Goal: Task Accomplishment & Management: Manage account settings

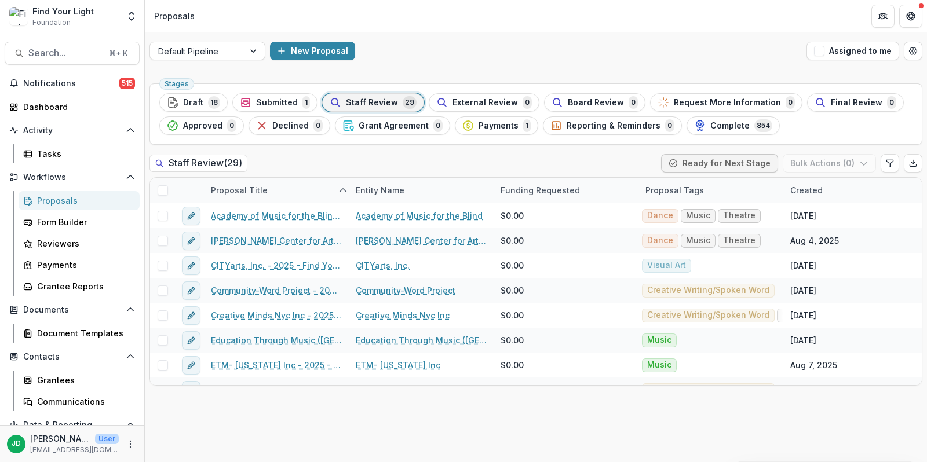
click at [272, 99] on span "Submitted" at bounding box center [277, 103] width 42 height 10
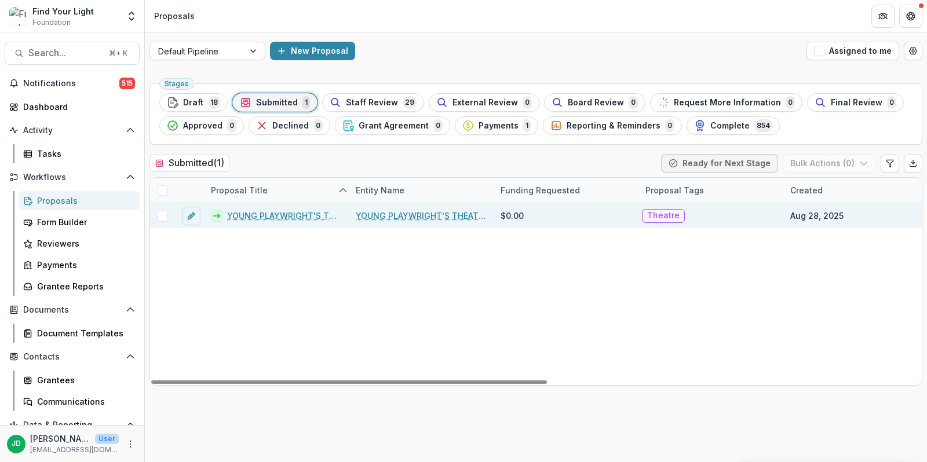
click at [162, 216] on span at bounding box center [163, 216] width 10 height 10
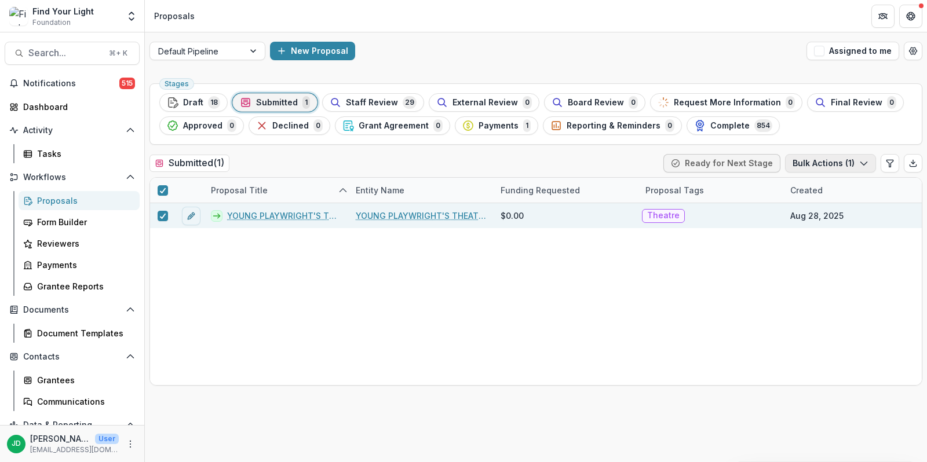
click at [819, 161] on button "Bulk Actions ( 1 )" at bounding box center [830, 163] width 91 height 19
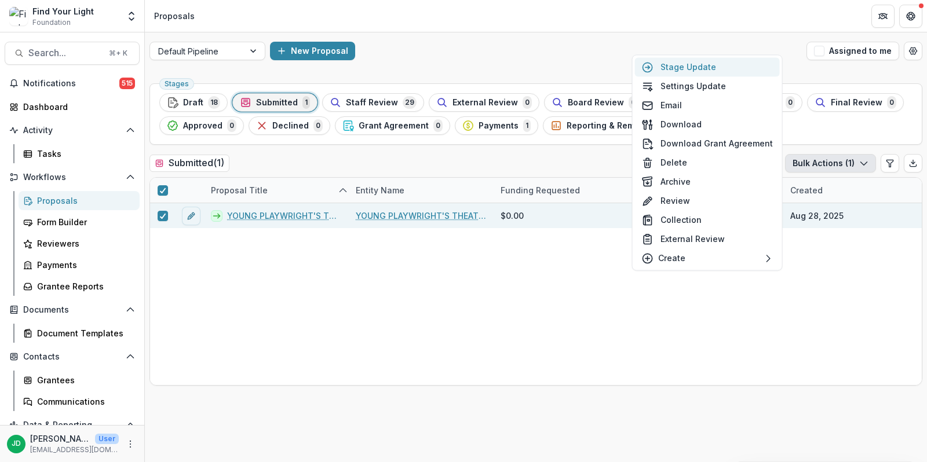
click at [706, 67] on button "Stage Update" at bounding box center [707, 66] width 145 height 19
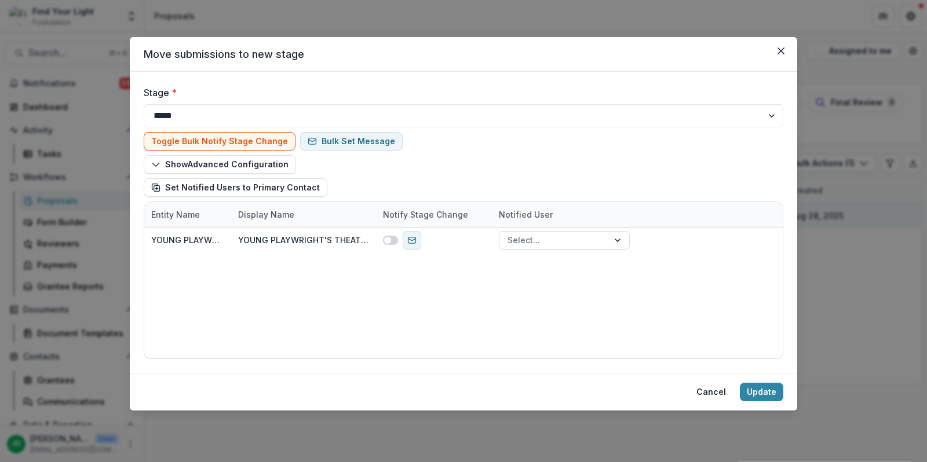
click at [233, 111] on div at bounding box center [135, 111] width 220 height 16
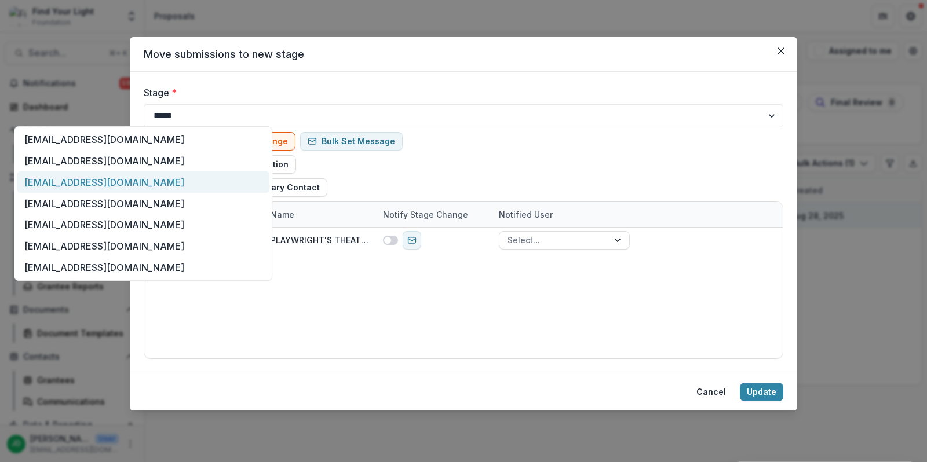
click at [180, 178] on div "[EMAIL_ADDRESS][DOMAIN_NAME]" at bounding box center [143, 181] width 253 height 21
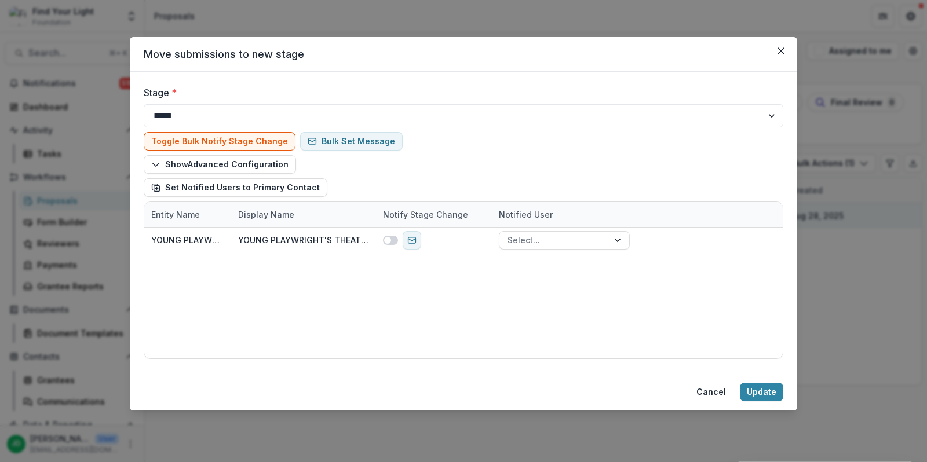
click at [236, 111] on div at bounding box center [135, 111] width 220 height 16
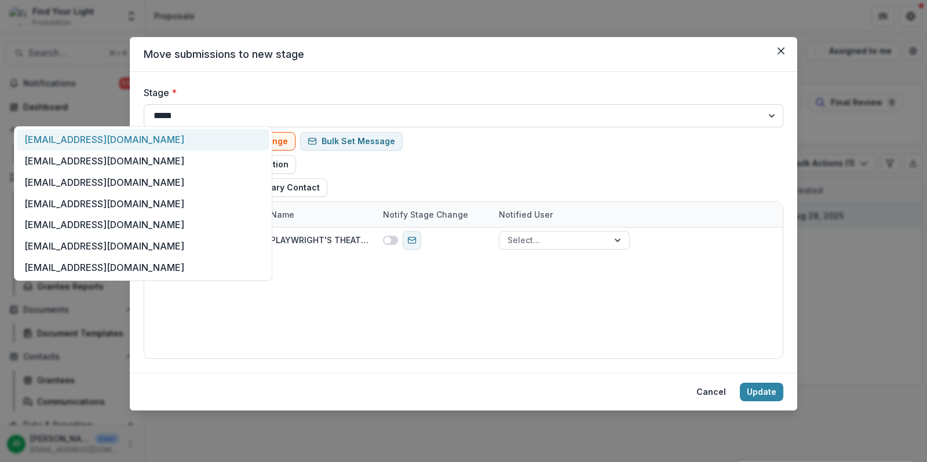
click at [356, 112] on select "**********" at bounding box center [464, 115] width 640 height 23
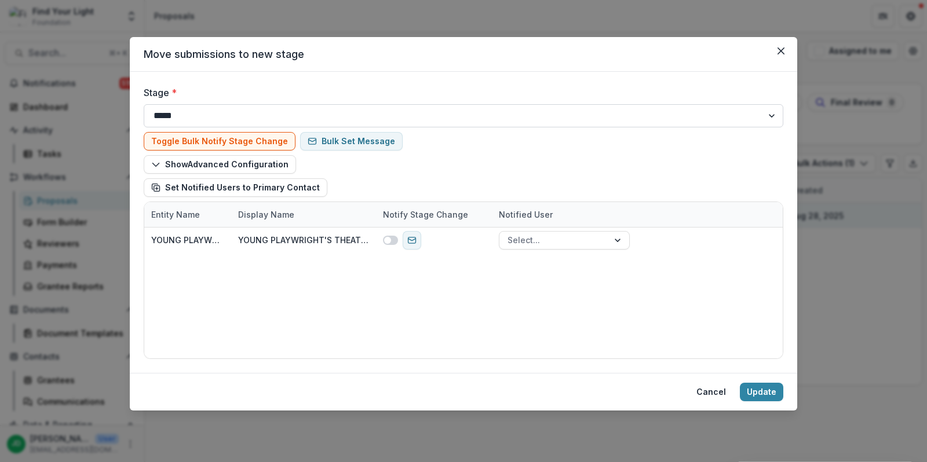
select select "**********"
click at [144, 104] on select "**********" at bounding box center [464, 115] width 640 height 23
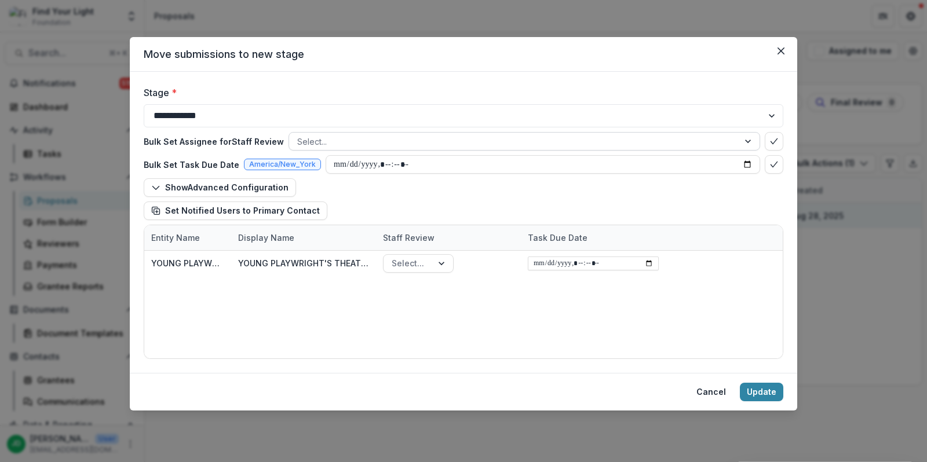
click at [331, 140] on div at bounding box center [513, 141] width 433 height 14
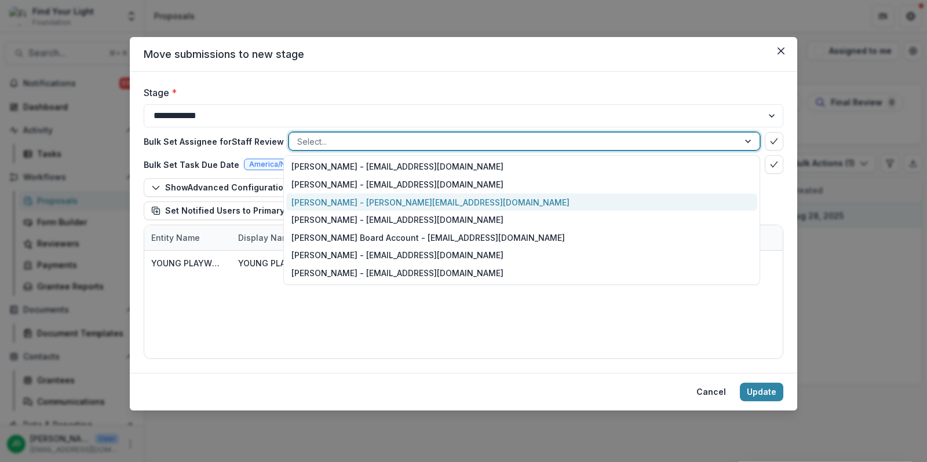
click at [333, 193] on div "[PERSON_NAME] - [PERSON_NAME][EMAIL_ADDRESS][DOMAIN_NAME]" at bounding box center [521, 202] width 471 height 18
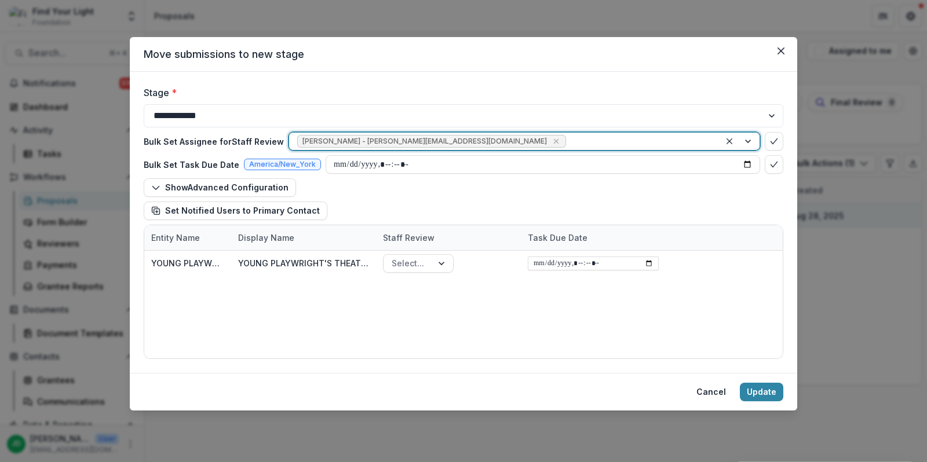
click at [568, 139] on div at bounding box center [640, 141] width 144 height 14
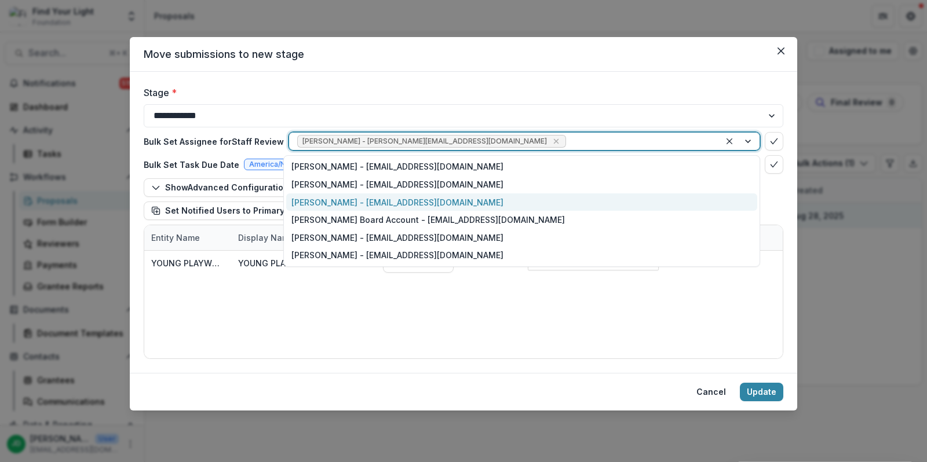
click at [429, 196] on div "[PERSON_NAME] - [EMAIL_ADDRESS][DOMAIN_NAME]" at bounding box center [521, 202] width 471 height 18
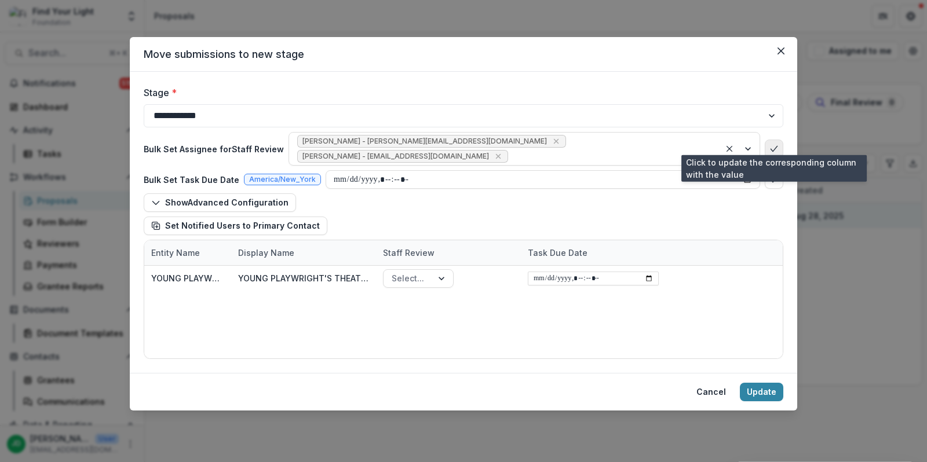
click at [773, 140] on button "bulk-confirm-option" at bounding box center [774, 149] width 19 height 19
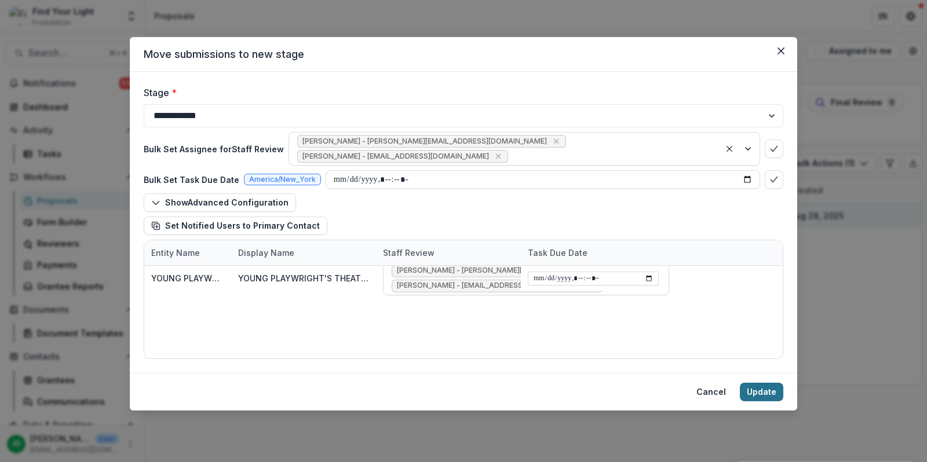
click at [763, 395] on button "Update" at bounding box center [761, 392] width 43 height 19
